Goal: Find specific page/section: Find specific page/section

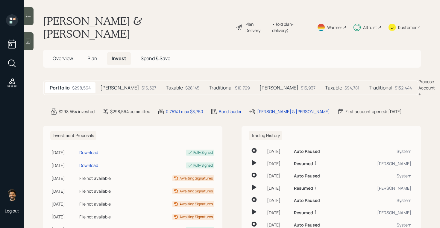
click at [166, 85] on h5 "Taxable" at bounding box center [174, 88] width 17 height 6
